Goal: Task Accomplishment & Management: Manage account settings

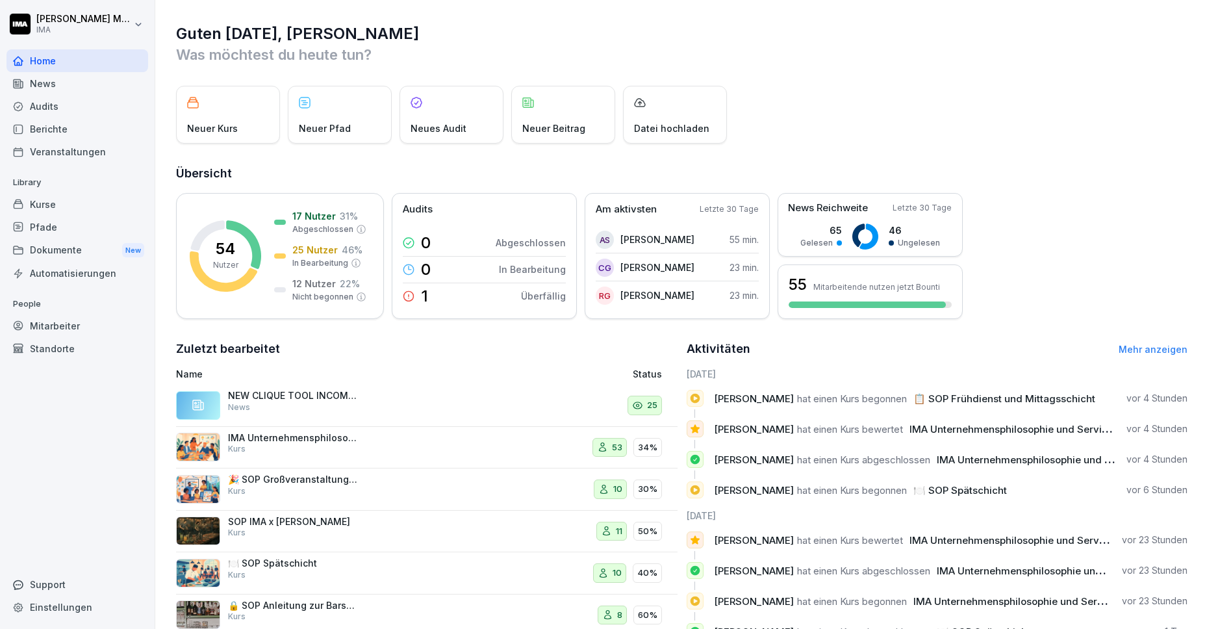
click at [70, 149] on div "Veranstaltungen" at bounding box center [77, 151] width 142 height 23
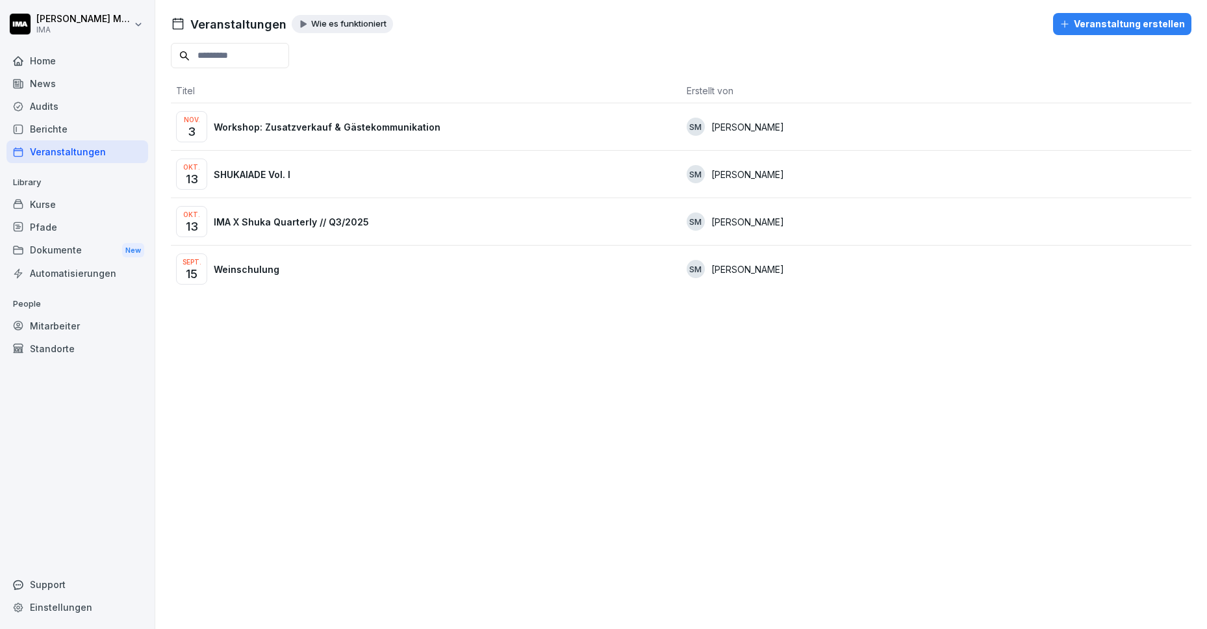
click at [246, 181] on div "Okt. 13 SHUKAIADE Vol. I" at bounding box center [426, 173] width 500 height 31
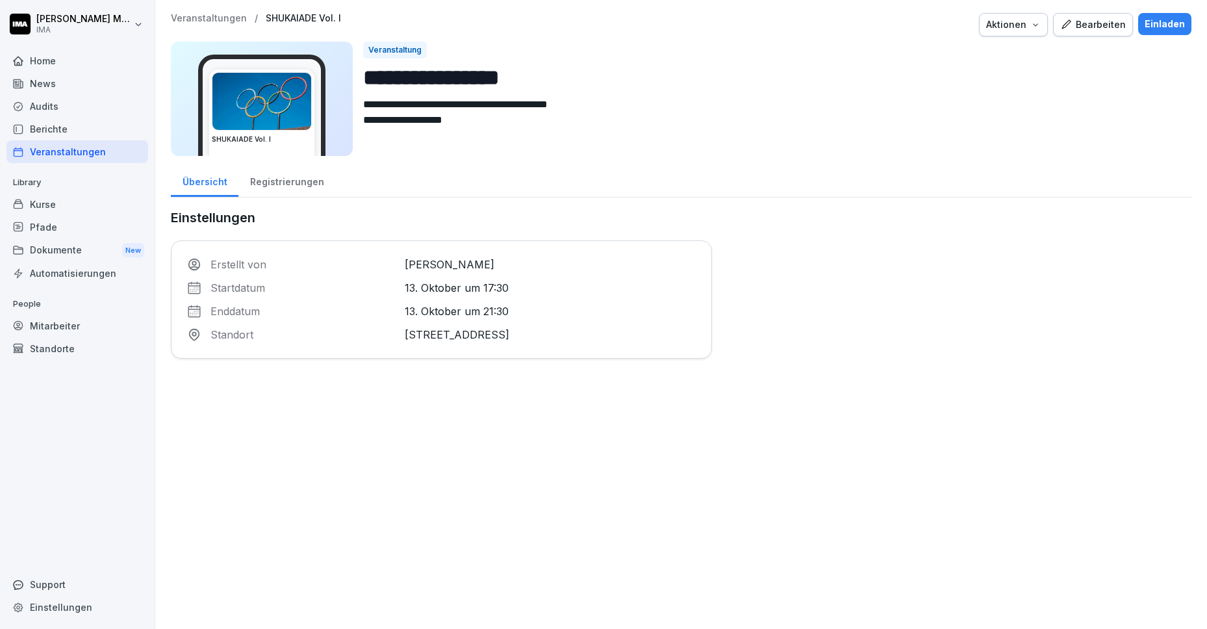
click at [276, 184] on div "Registrierungen" at bounding box center [286, 180] width 97 height 33
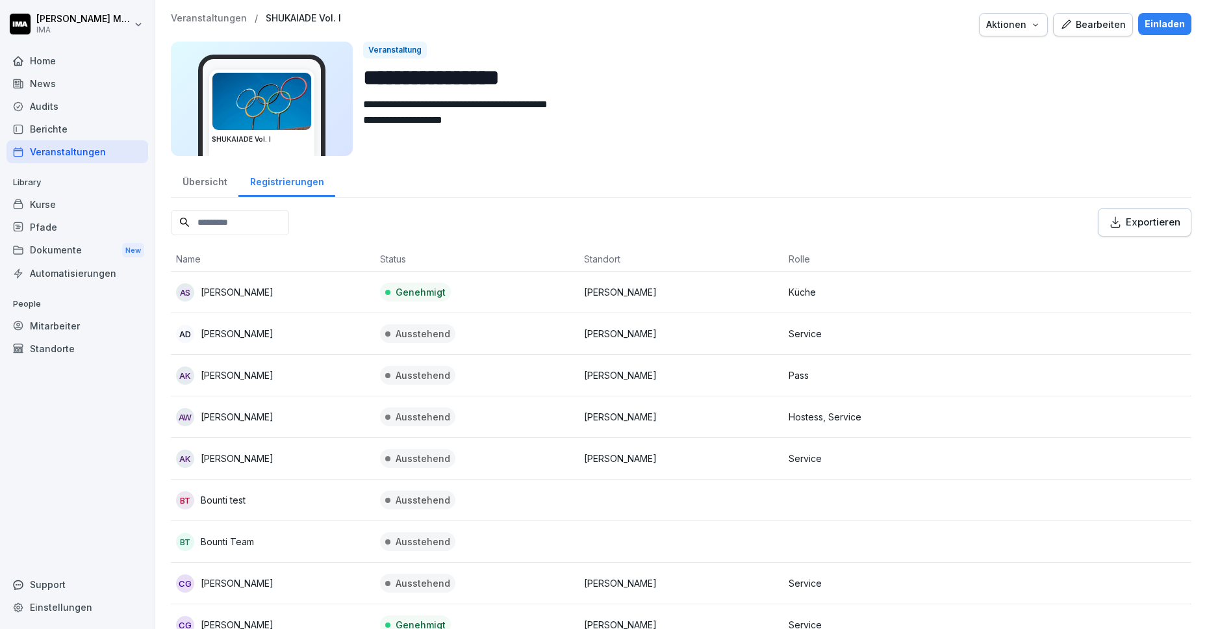
click at [25, 58] on div "Home" at bounding box center [77, 60] width 142 height 23
